Goal: Transaction & Acquisition: Download file/media

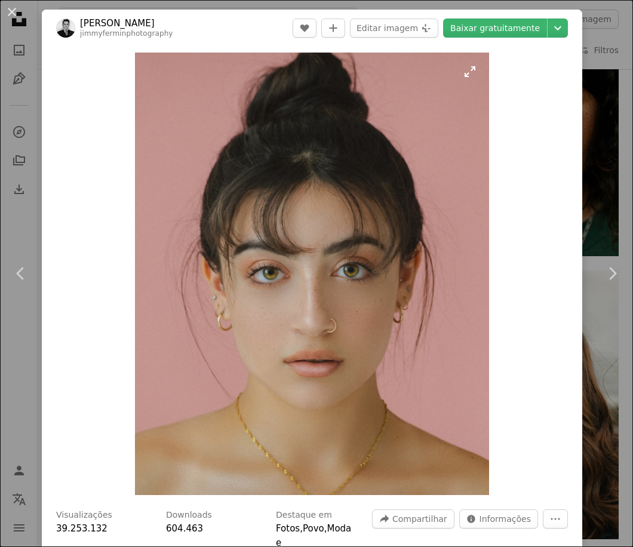
scroll to position [597, 0]
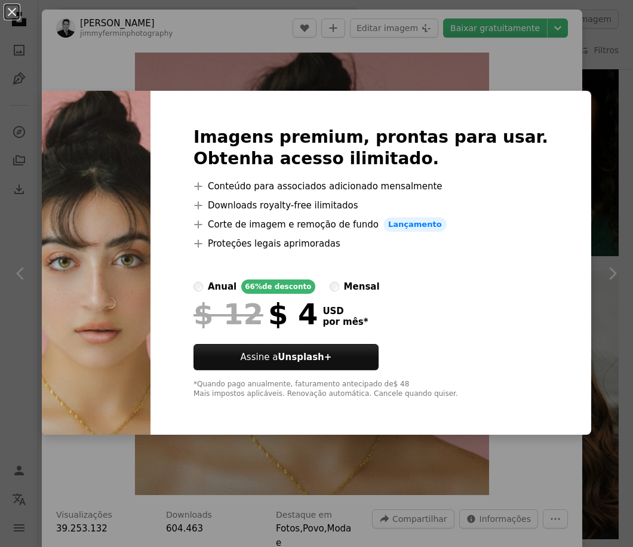
click at [508, 77] on div "An X shape Imagens premium, prontas para usar. Obtenha acesso ilimitado. A plus…" at bounding box center [316, 273] width 633 height 547
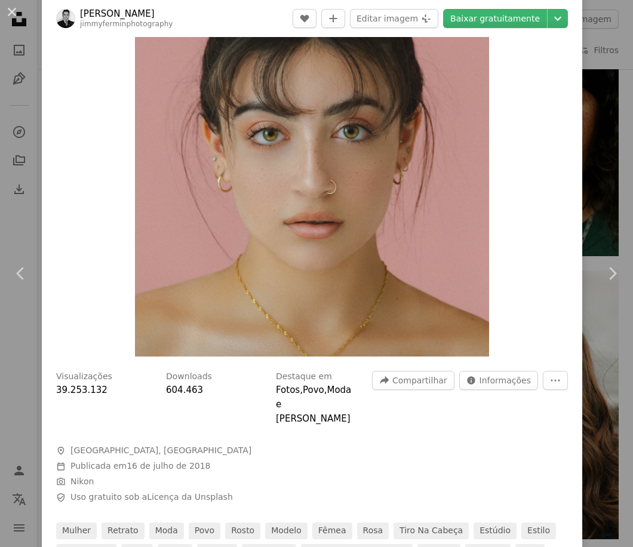
scroll to position [179, 0]
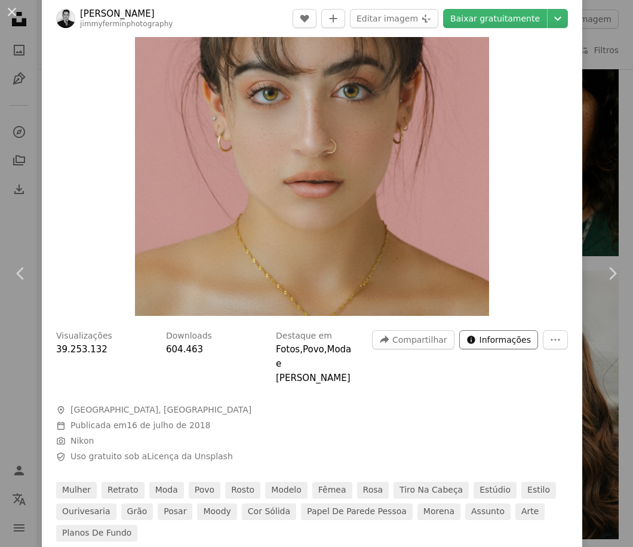
click at [497, 337] on span "Informações" at bounding box center [505, 340] width 51 height 18
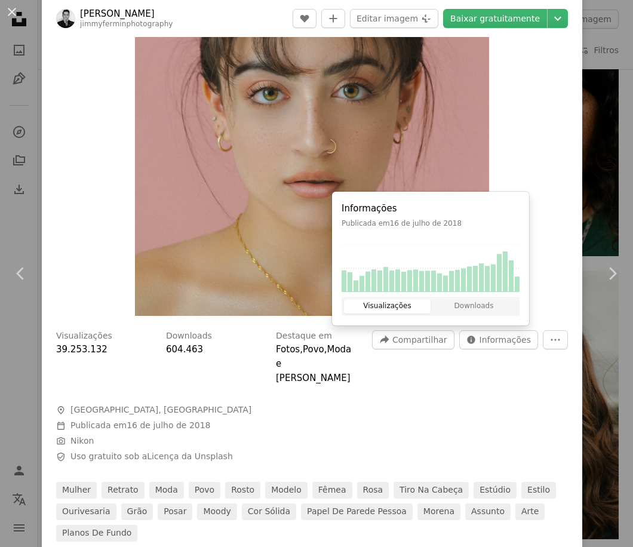
drag, startPoint x: 486, startPoint y: 386, endPoint x: 542, endPoint y: 357, distance: 63.6
click at [487, 386] on div at bounding box center [312, 394] width 512 height 19
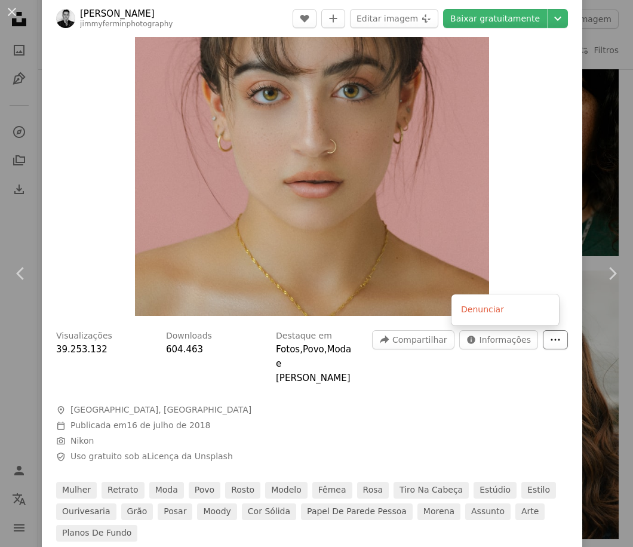
click at [550, 337] on icon "More Actions" at bounding box center [555, 339] width 11 height 11
click at [462, 393] on dialog "An X shape Chevron left Chevron right [PERSON_NAME] jimmyferminphotography A he…" at bounding box center [316, 273] width 633 height 547
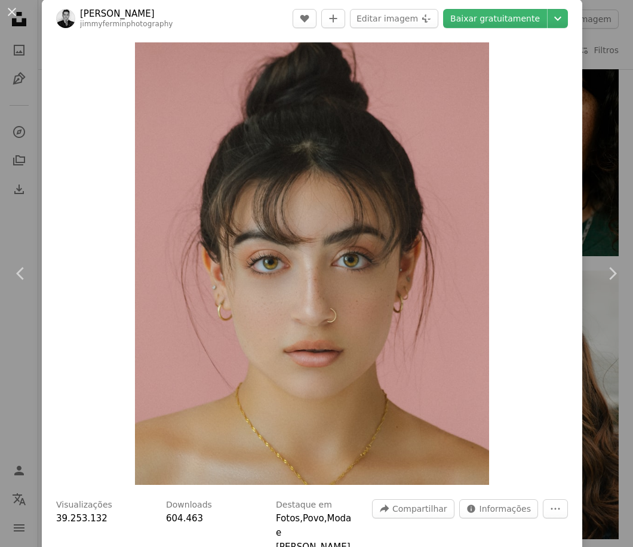
scroll to position [0, 0]
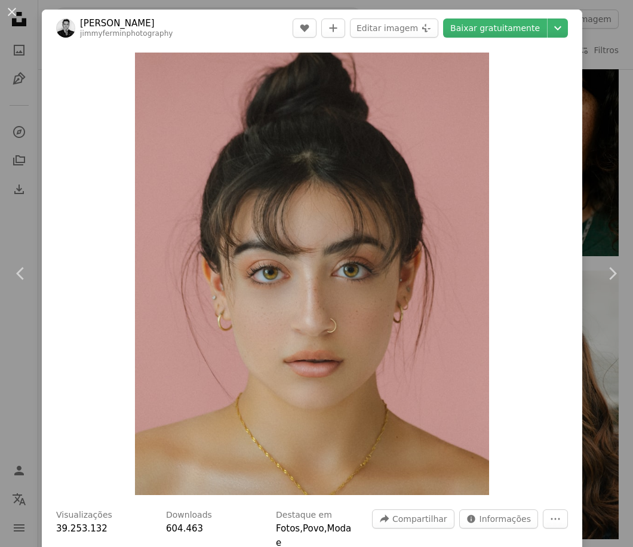
click at [507, 300] on div "Zoom in" at bounding box center [312, 274] width 540 height 454
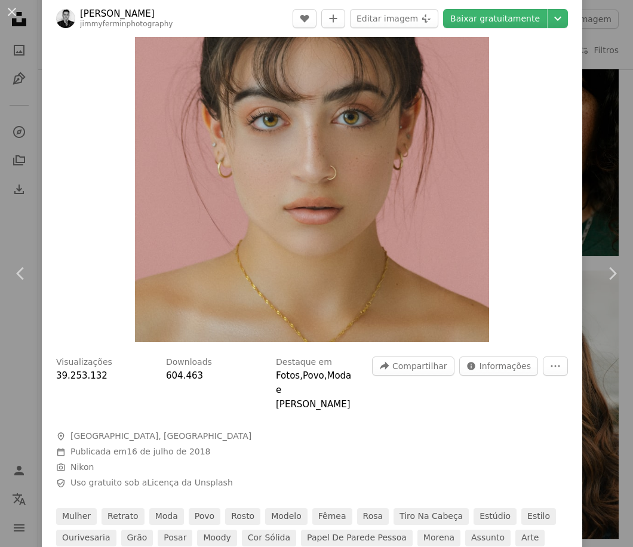
scroll to position [179, 0]
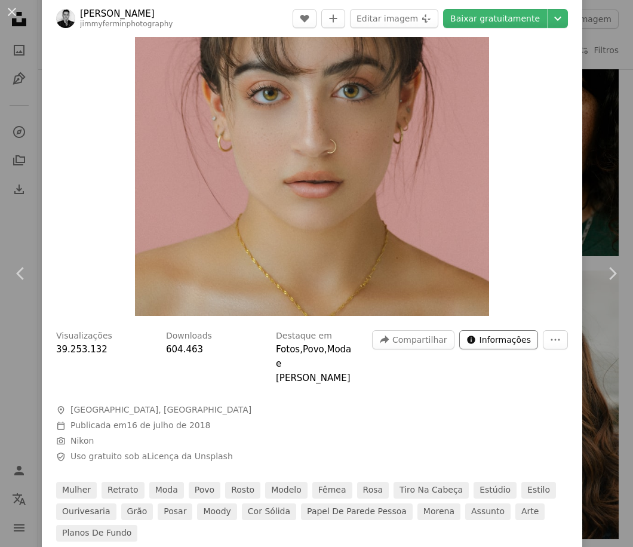
click at [493, 342] on span "Informações" at bounding box center [505, 340] width 51 height 18
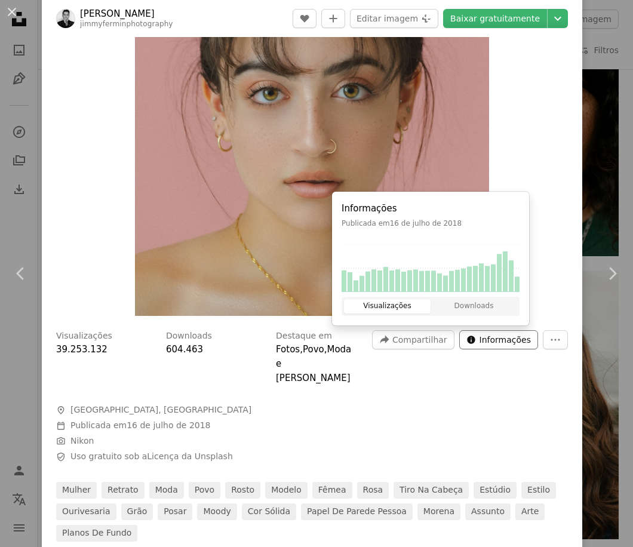
click at [494, 341] on span "Informações" at bounding box center [505, 340] width 51 height 18
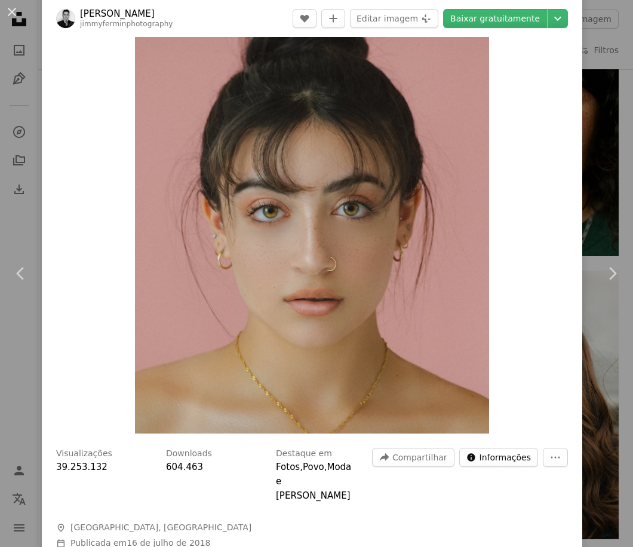
scroll to position [60, 0]
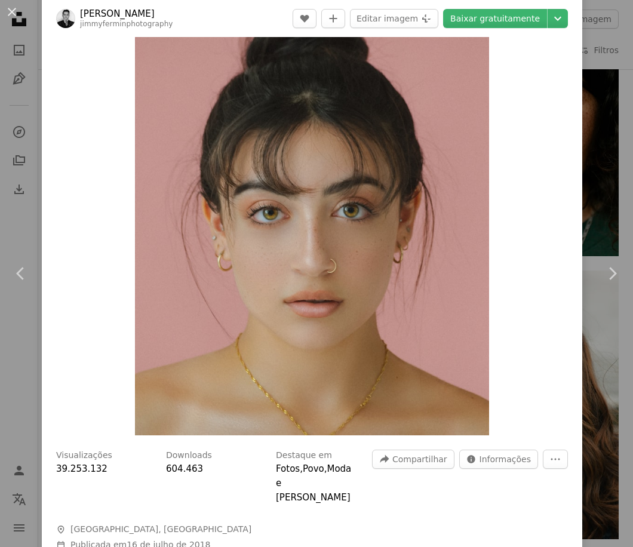
drag, startPoint x: 306, startPoint y: 241, endPoint x: 285, endPoint y: 307, distance: 69.7
click at [285, 307] on img "Ampliar esta imagem" at bounding box center [312, 214] width 354 height 443
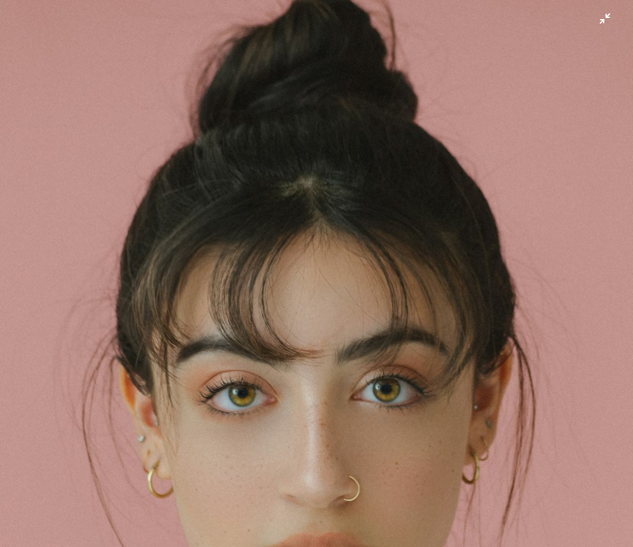
scroll to position [112, 0]
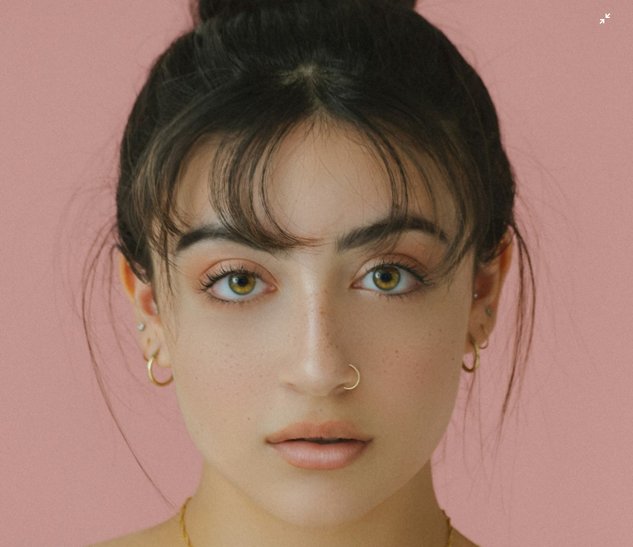
click at [257, 250] on img "Diminuir esta imagem" at bounding box center [316, 284] width 634 height 793
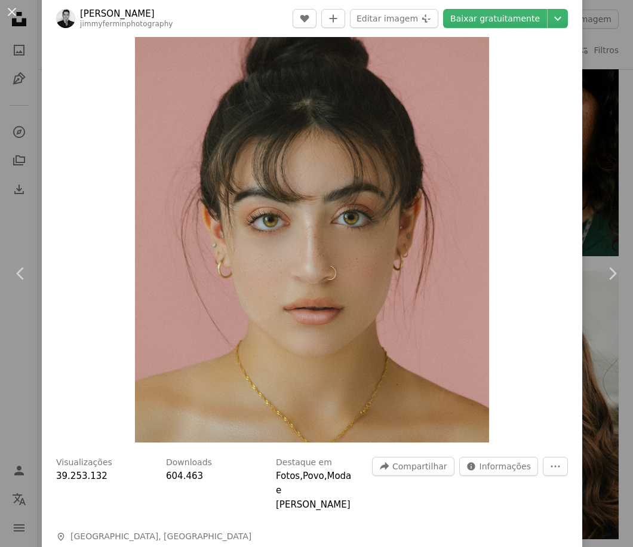
click at [554, 288] on div "Zoom in" at bounding box center [312, 221] width 540 height 454
click at [609, 270] on icon at bounding box center [613, 273] width 8 height 13
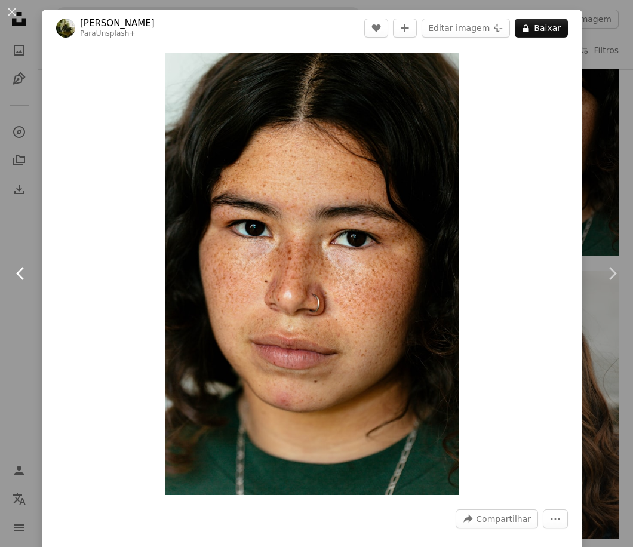
click at [16, 274] on icon at bounding box center [20, 273] width 8 height 13
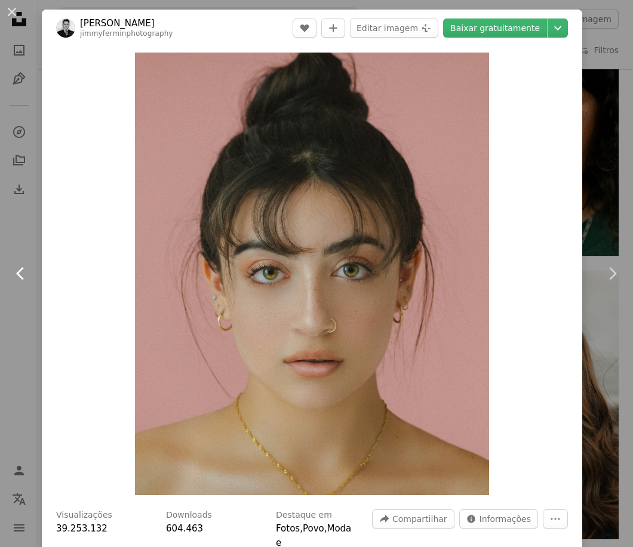
click at [16, 271] on icon "Chevron left" at bounding box center [20, 273] width 19 height 19
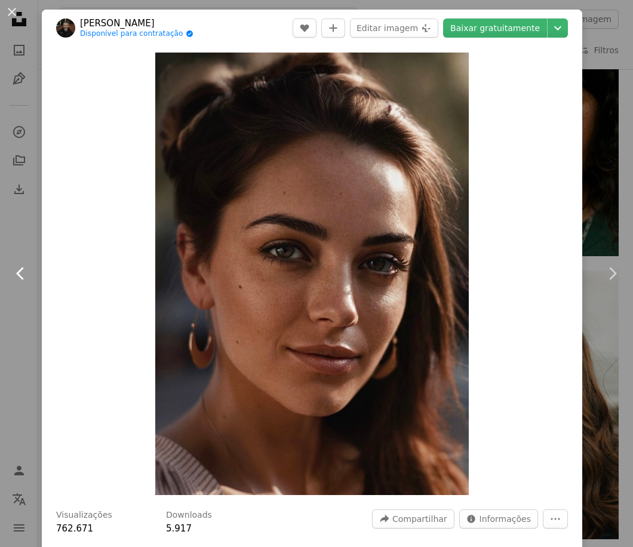
click at [16, 271] on icon "Chevron left" at bounding box center [20, 273] width 19 height 19
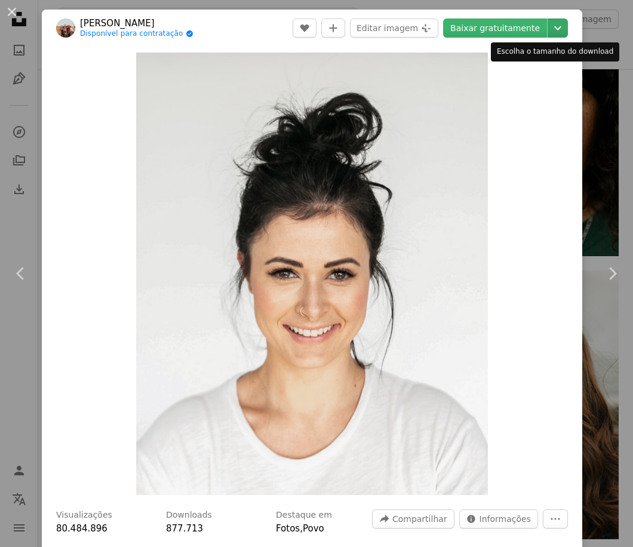
click at [554, 28] on icon "Chevron down" at bounding box center [557, 28] width 19 height 14
click at [560, 25] on header "[PERSON_NAME] Disponível para contratação A checkmark inside of a circle A hear…" at bounding box center [312, 28] width 540 height 37
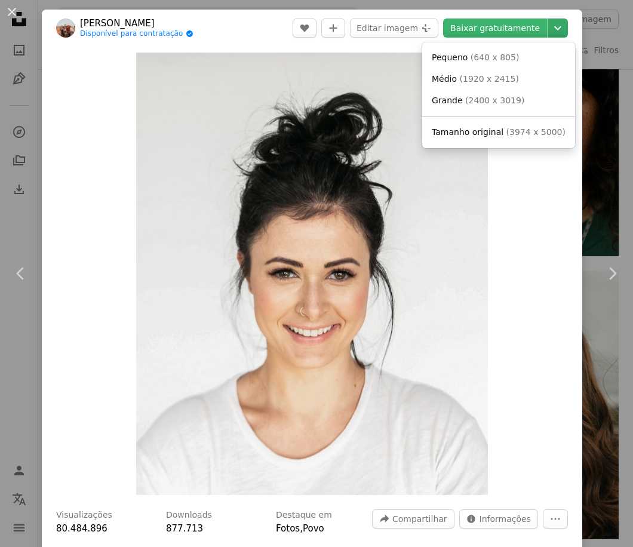
click at [554, 25] on icon "Chevron down" at bounding box center [557, 28] width 19 height 14
click at [463, 57] on span "Pequeno" at bounding box center [450, 58] width 36 height 10
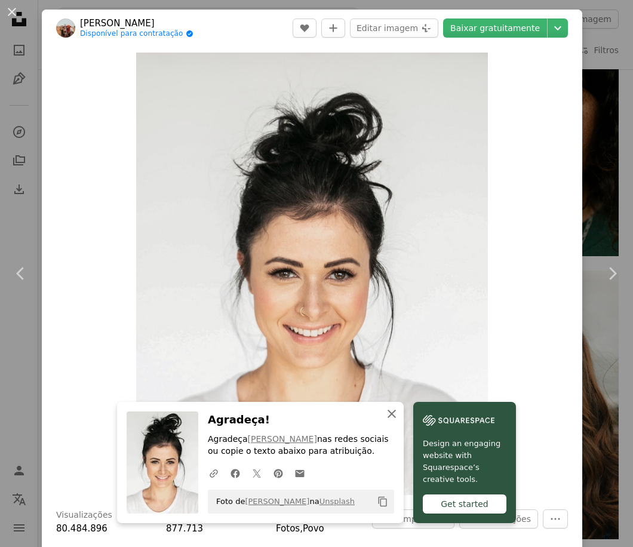
click at [388, 414] on icon "button" at bounding box center [392, 414] width 8 height 8
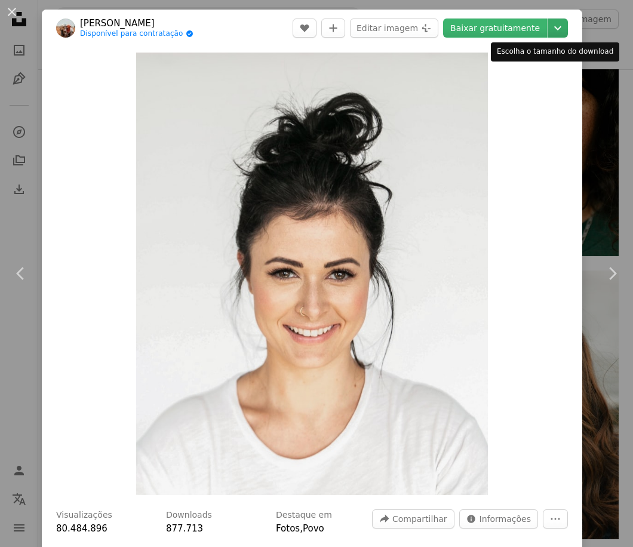
click at [551, 24] on icon "Chevron down" at bounding box center [557, 28] width 19 height 14
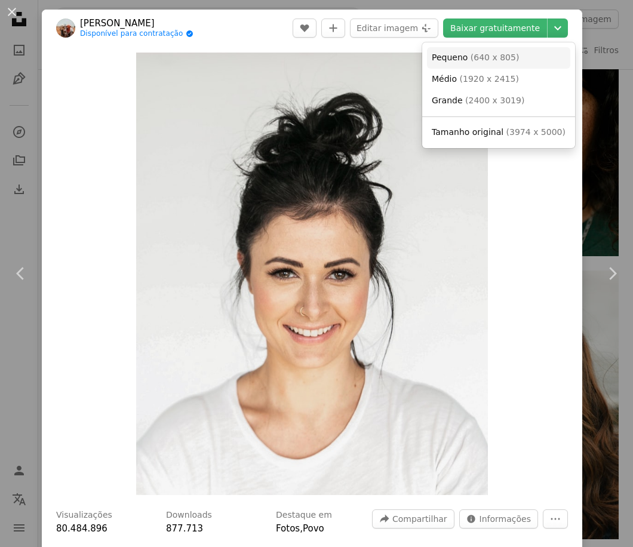
click at [459, 56] on span "Pequeno" at bounding box center [450, 58] width 36 height 10
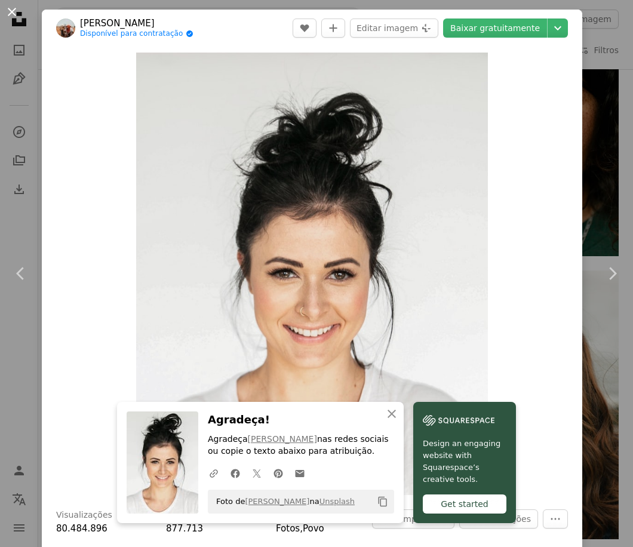
click at [11, 13] on button "An X shape" at bounding box center [12, 12] width 14 height 14
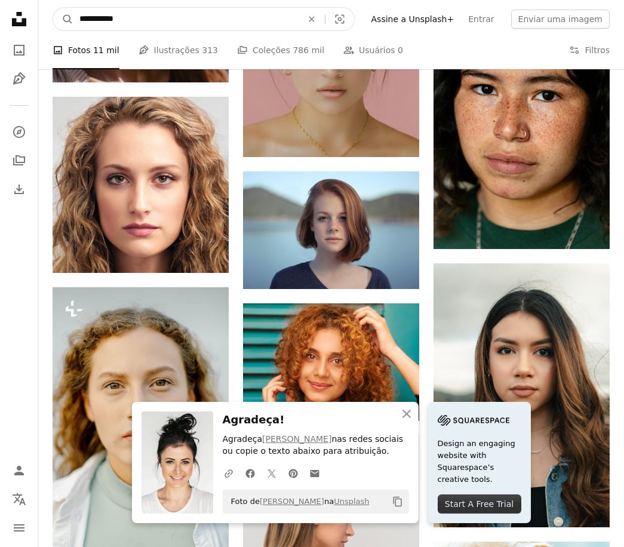
click at [132, 19] on input "**********" at bounding box center [185, 19] width 225 height 23
type input "**********"
click button "A magnifying glass" at bounding box center [63, 19] width 20 height 23
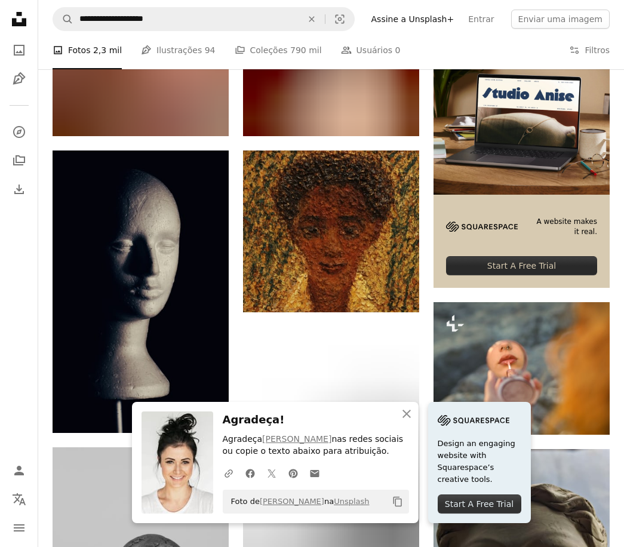
scroll to position [179, 0]
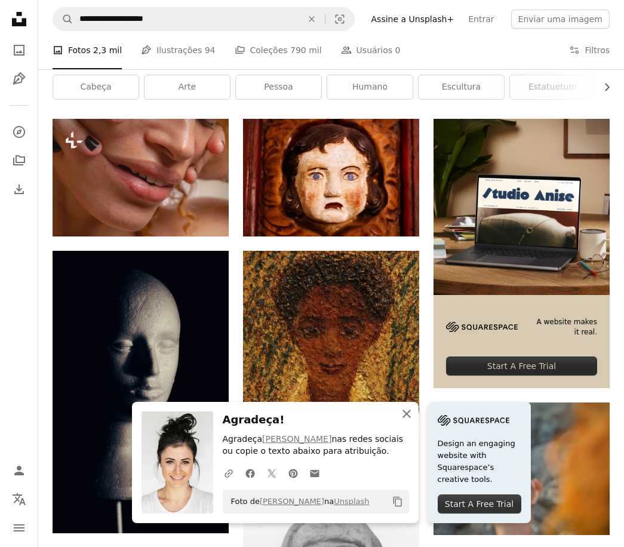
click at [410, 413] on icon "An X shape" at bounding box center [407, 414] width 14 height 14
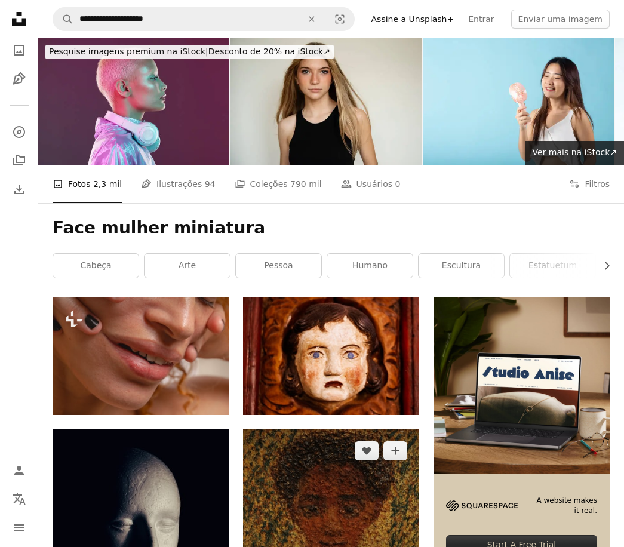
scroll to position [0, 0]
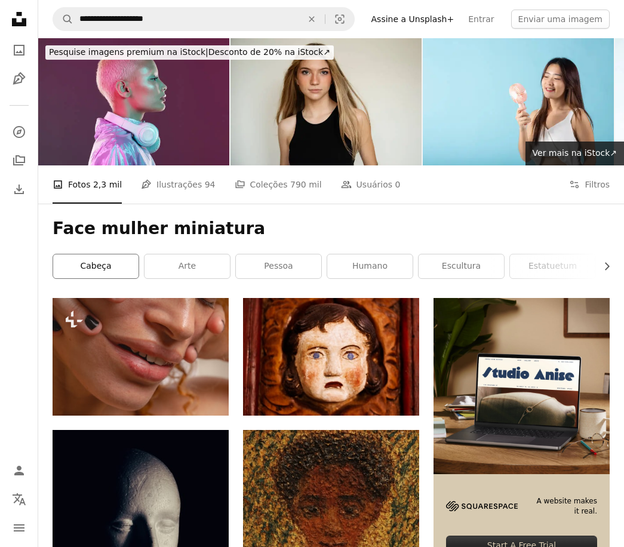
click at [105, 265] on link "cabeça" at bounding box center [95, 266] width 85 height 24
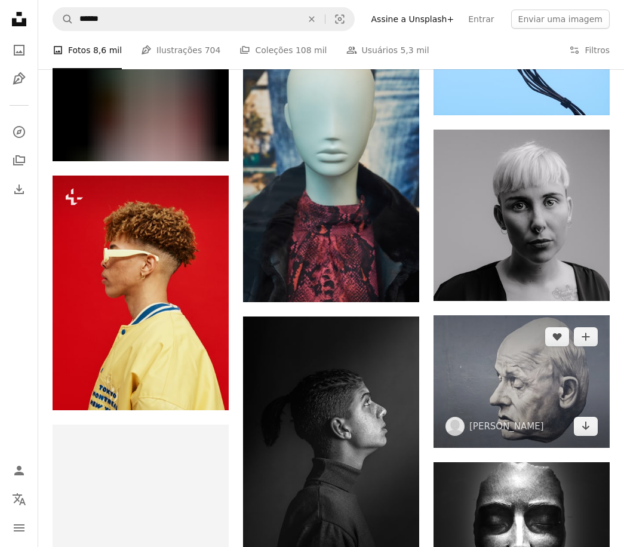
scroll to position [1612, 0]
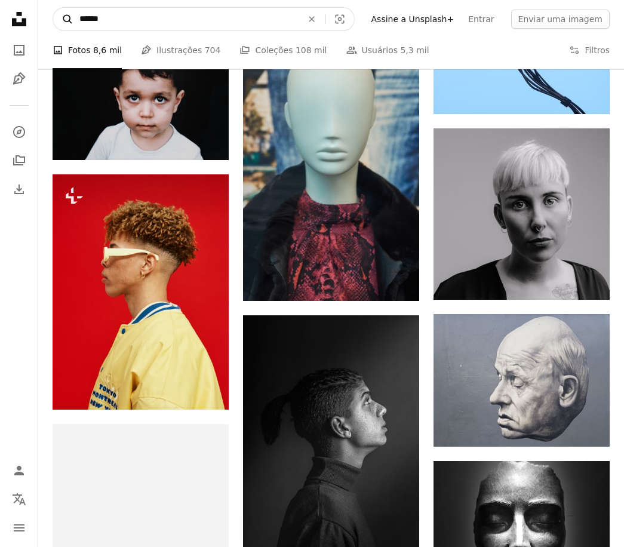
drag, startPoint x: 119, startPoint y: 25, endPoint x: 69, endPoint y: 23, distance: 49.6
click at [69, 23] on form "A magnifying glass ****** An X shape Visual search" at bounding box center [204, 19] width 302 height 24
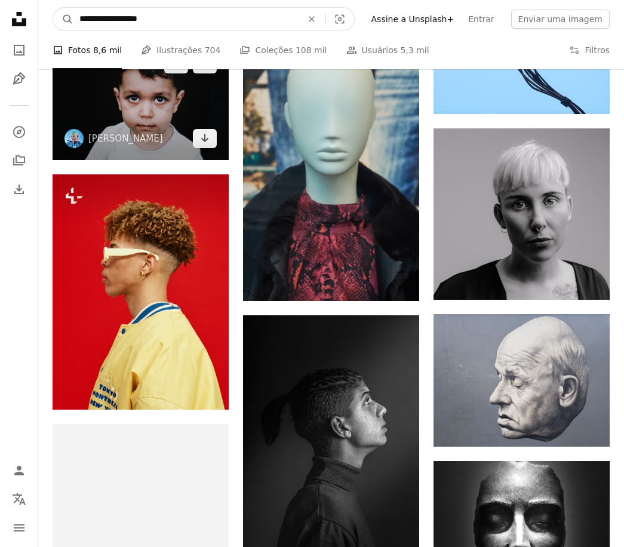
type input "**********"
click button "A magnifying glass" at bounding box center [63, 19] width 20 height 23
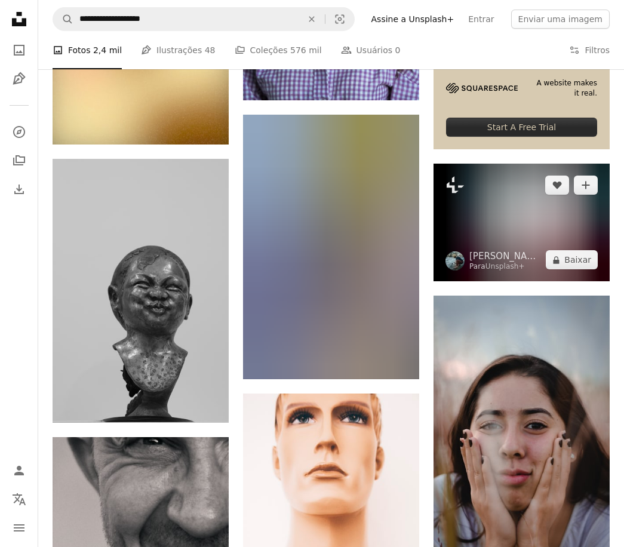
scroll to position [597, 0]
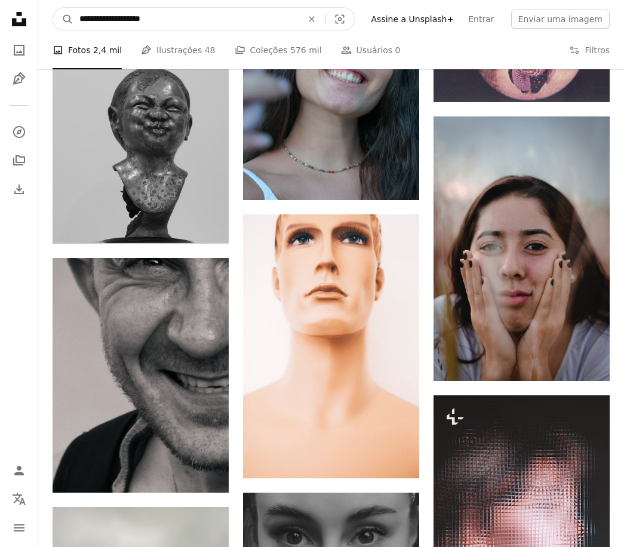
drag, startPoint x: 119, startPoint y: 21, endPoint x: 275, endPoint y: 11, distance: 156.8
click at [272, 17] on input "**********" at bounding box center [185, 19] width 225 height 23
type input "**********"
click button "A magnifying glass" at bounding box center [63, 19] width 20 height 23
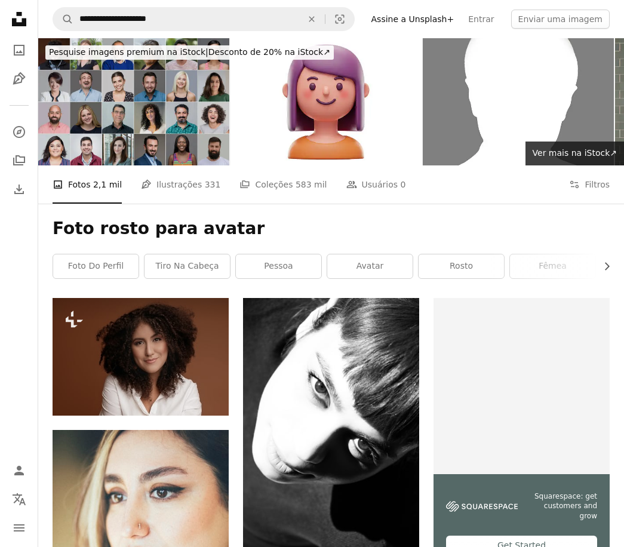
click at [153, 92] on img at bounding box center [133, 101] width 191 height 127
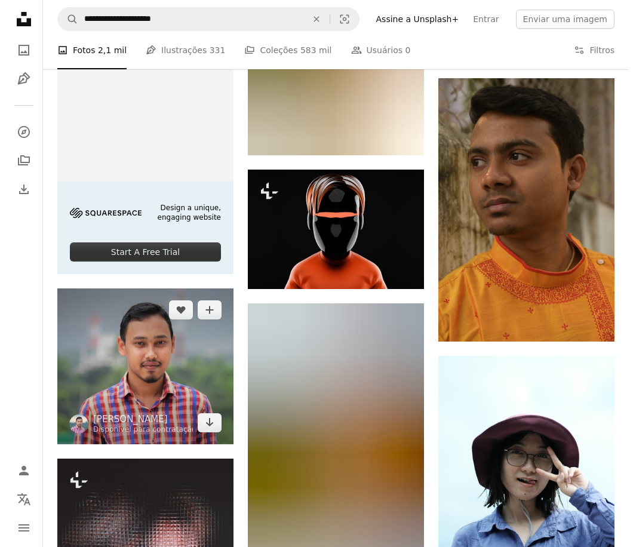
scroll to position [2150, 0]
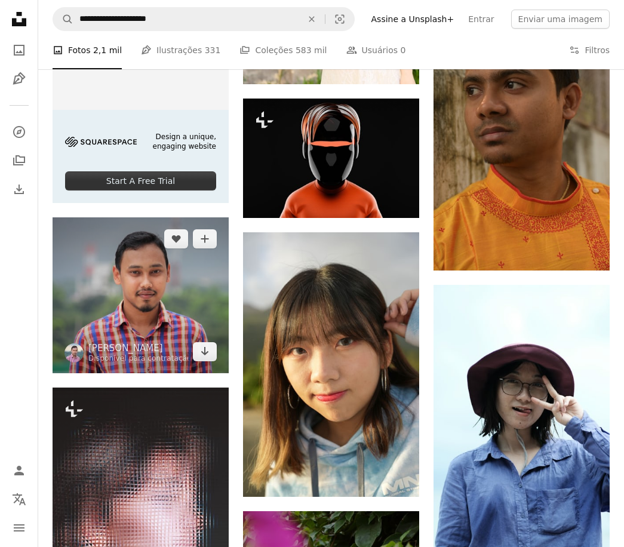
click at [138, 281] on img at bounding box center [141, 295] width 176 height 156
